Goal: Task Accomplishment & Management: Manage account settings

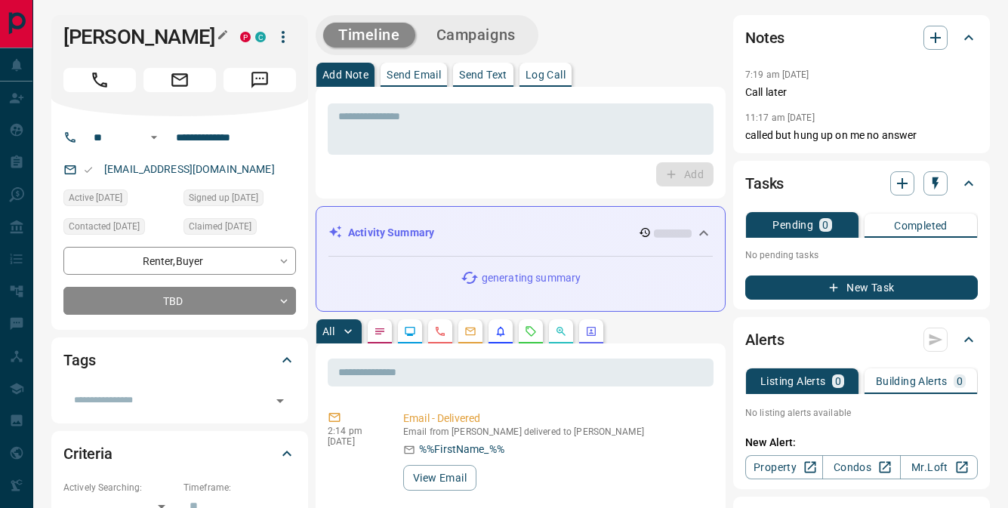
drag, startPoint x: 63, startPoint y: 32, endPoint x: 158, endPoint y: 61, distance: 99.3
click at [159, 61] on div "[PERSON_NAME] P C" at bounding box center [179, 65] width 257 height 101
copy h1 "[PERSON_NAME]"
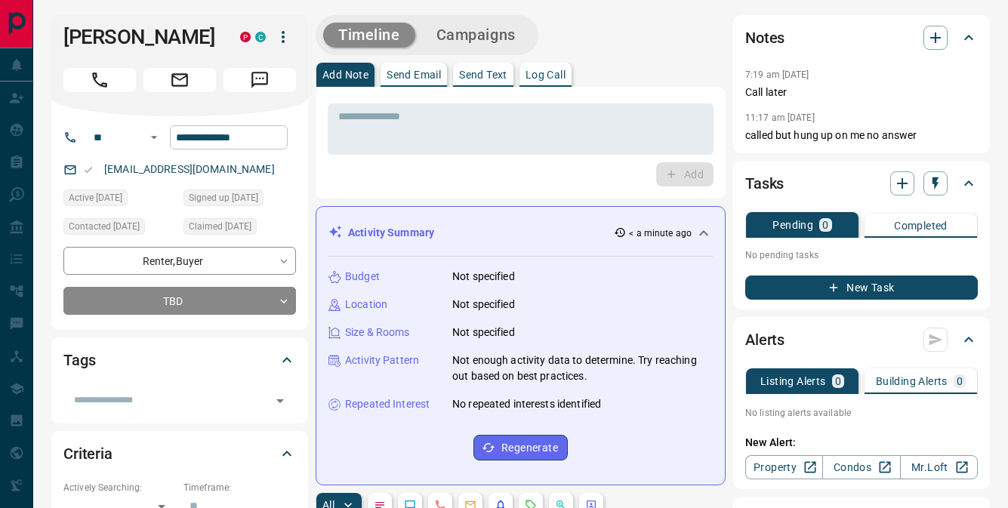
click at [227, 149] on input "**********" at bounding box center [229, 137] width 118 height 24
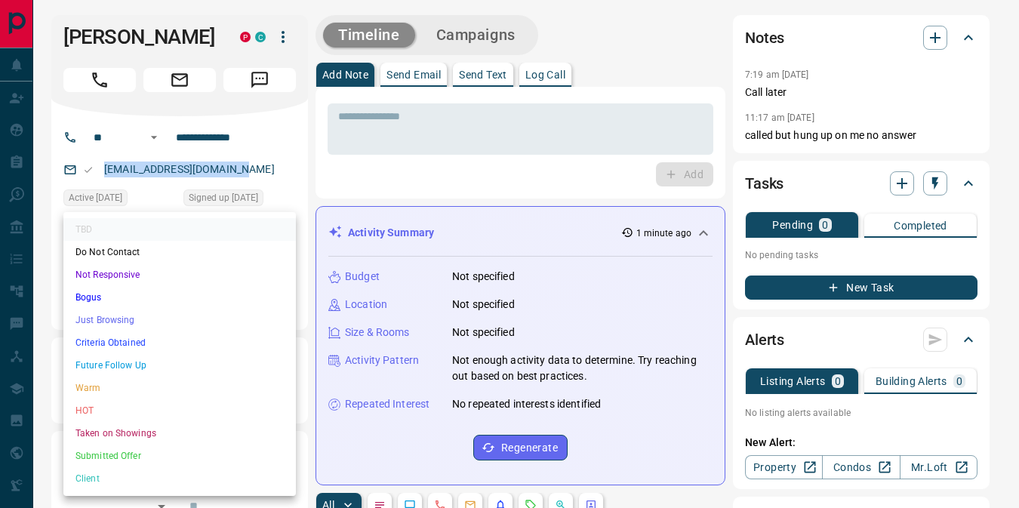
click at [121, 279] on li "Not Responsive" at bounding box center [179, 274] width 232 height 23
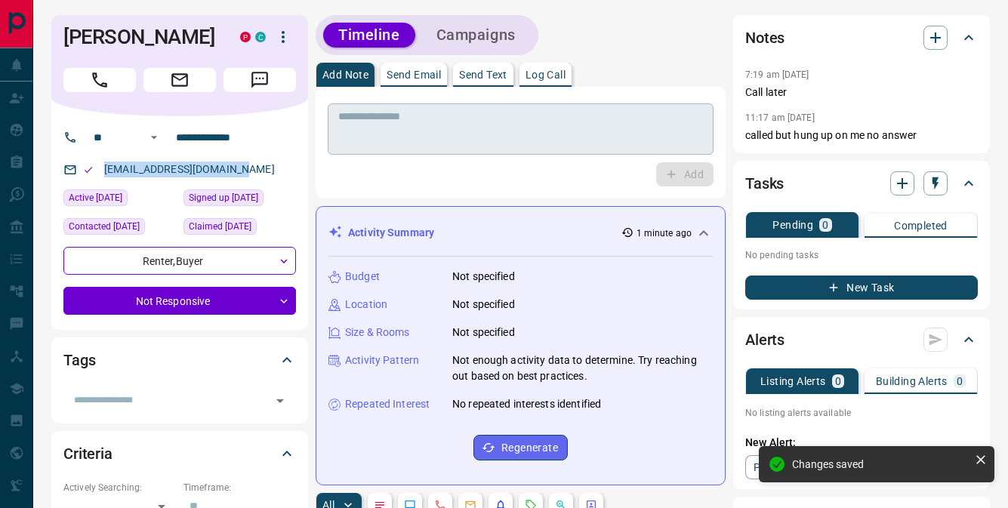
type input "*"
click at [559, 75] on p "Log Call" at bounding box center [545, 74] width 40 height 11
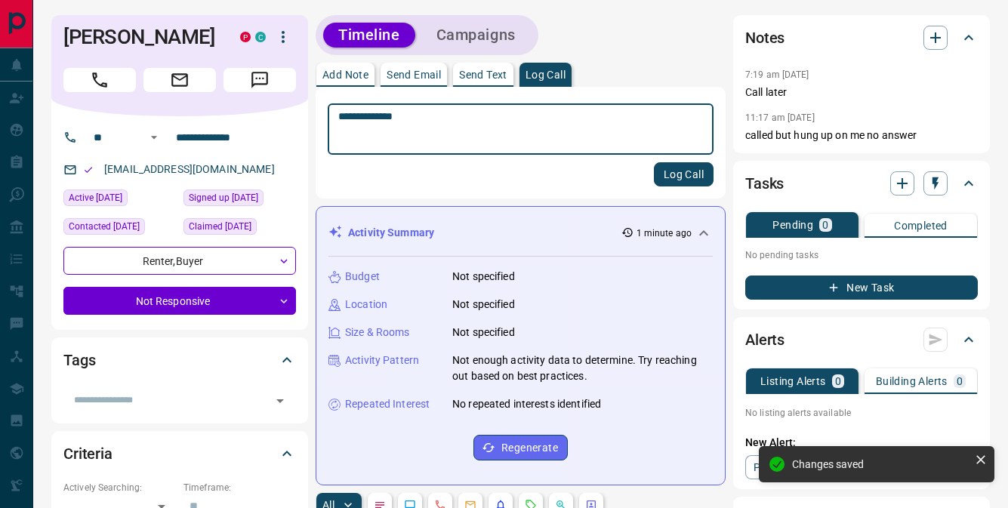
type textarea "**********"
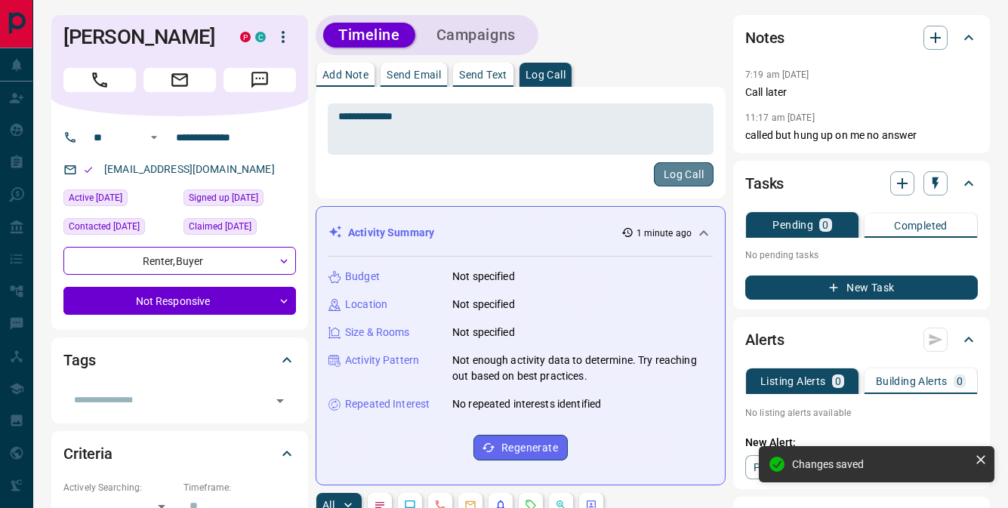
click at [683, 172] on button "Log Call" at bounding box center [684, 174] width 60 height 24
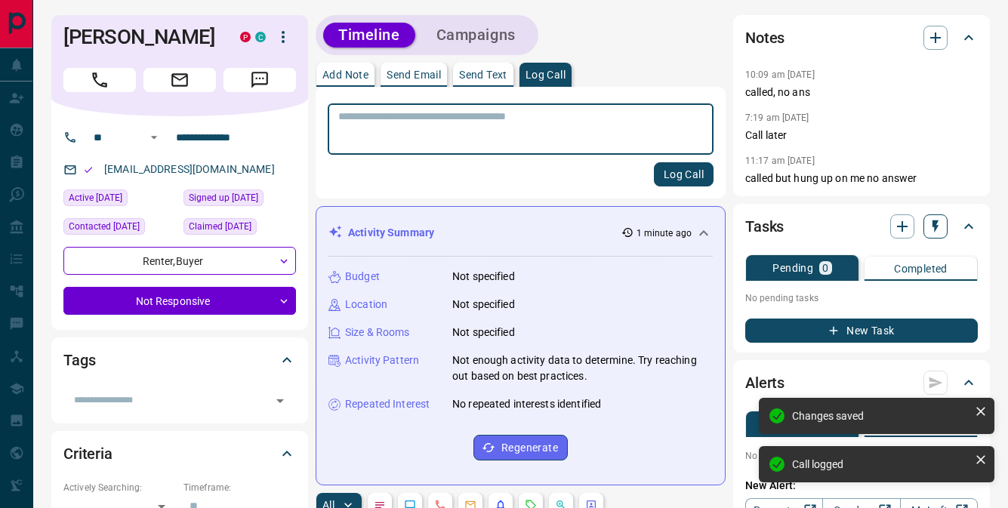
click at [934, 220] on icon "button" at bounding box center [935, 226] width 6 height 13
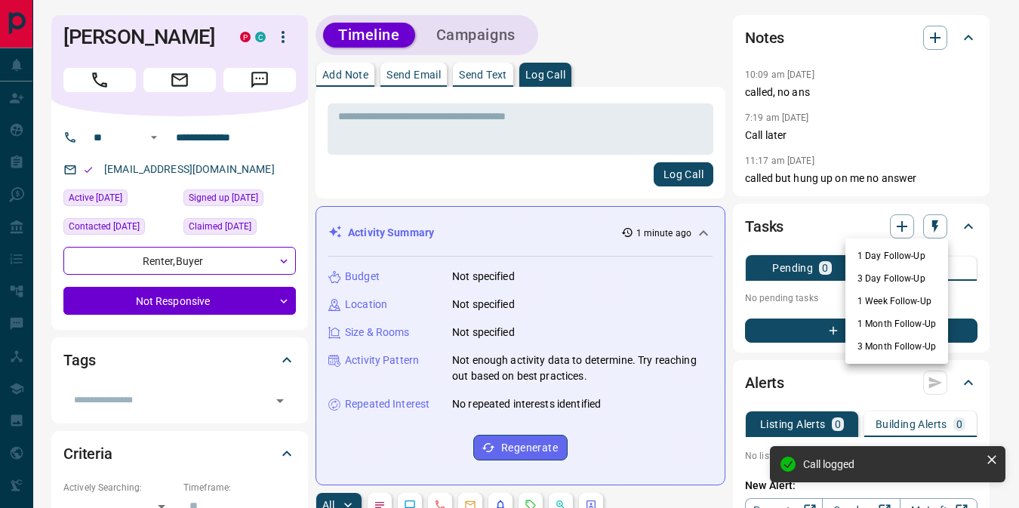
click at [896, 254] on li "1 Day Follow-Up" at bounding box center [896, 256] width 103 height 23
